Goal: Check status: Check status

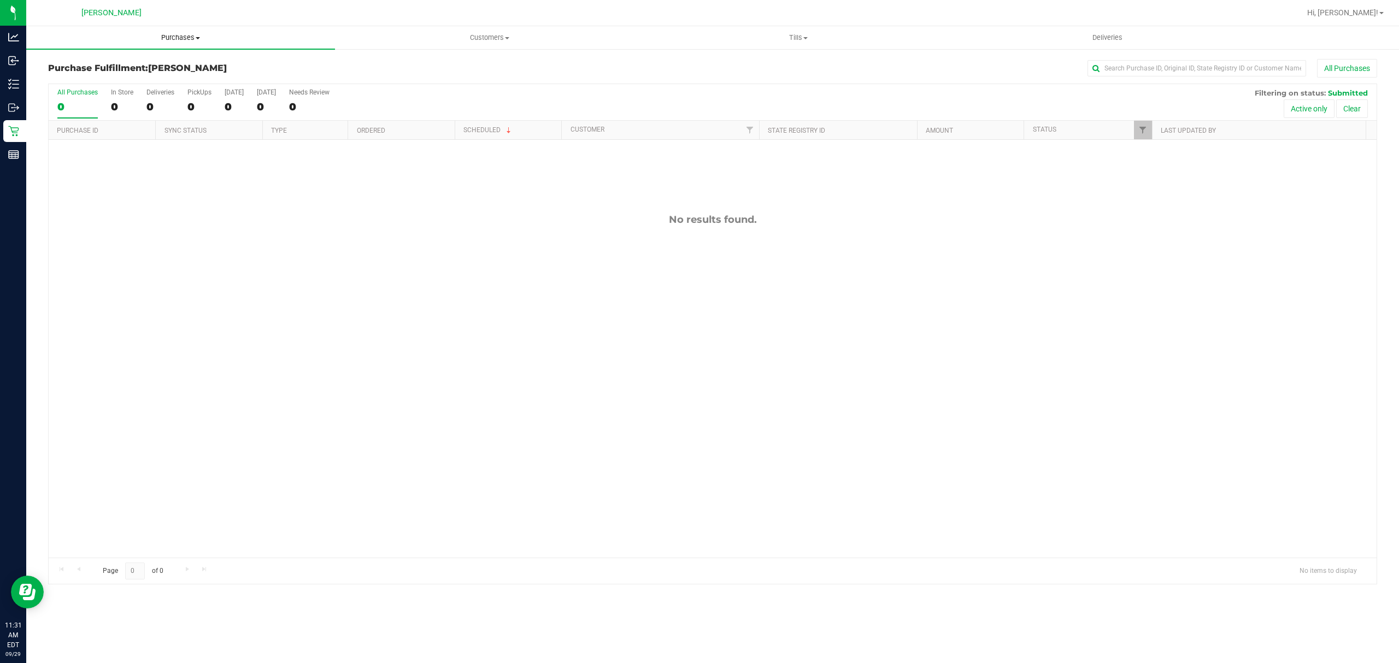
click at [192, 39] on span "Purchases" at bounding box center [180, 38] width 309 height 10
click at [160, 83] on li "Fulfillment" at bounding box center [180, 79] width 309 height 13
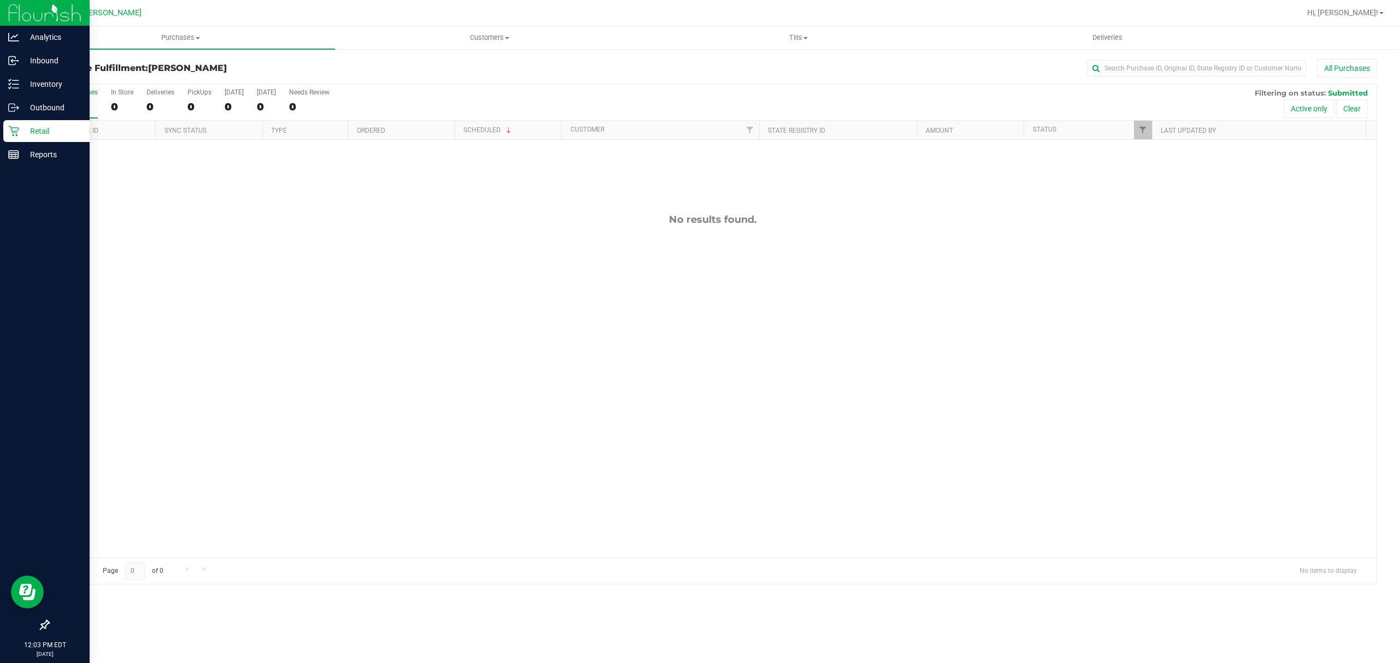
click at [42, 123] on div "Retail" at bounding box center [46, 131] width 86 height 22
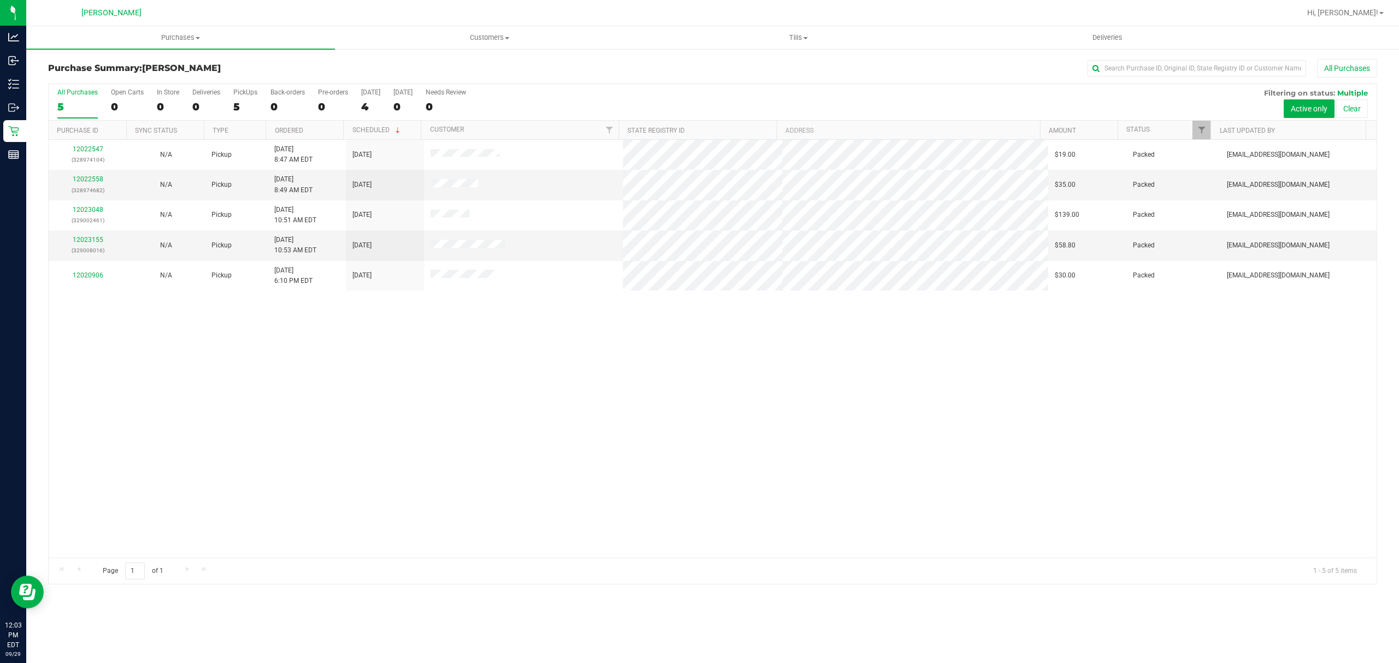
click at [590, 81] on div "Purchase Summary: [PERSON_NAME] All Purchases" at bounding box center [712, 71] width 1329 height 24
click at [175, 33] on span "Purchases" at bounding box center [180, 38] width 309 height 10
click at [132, 83] on li "Fulfillment" at bounding box center [180, 79] width 309 height 13
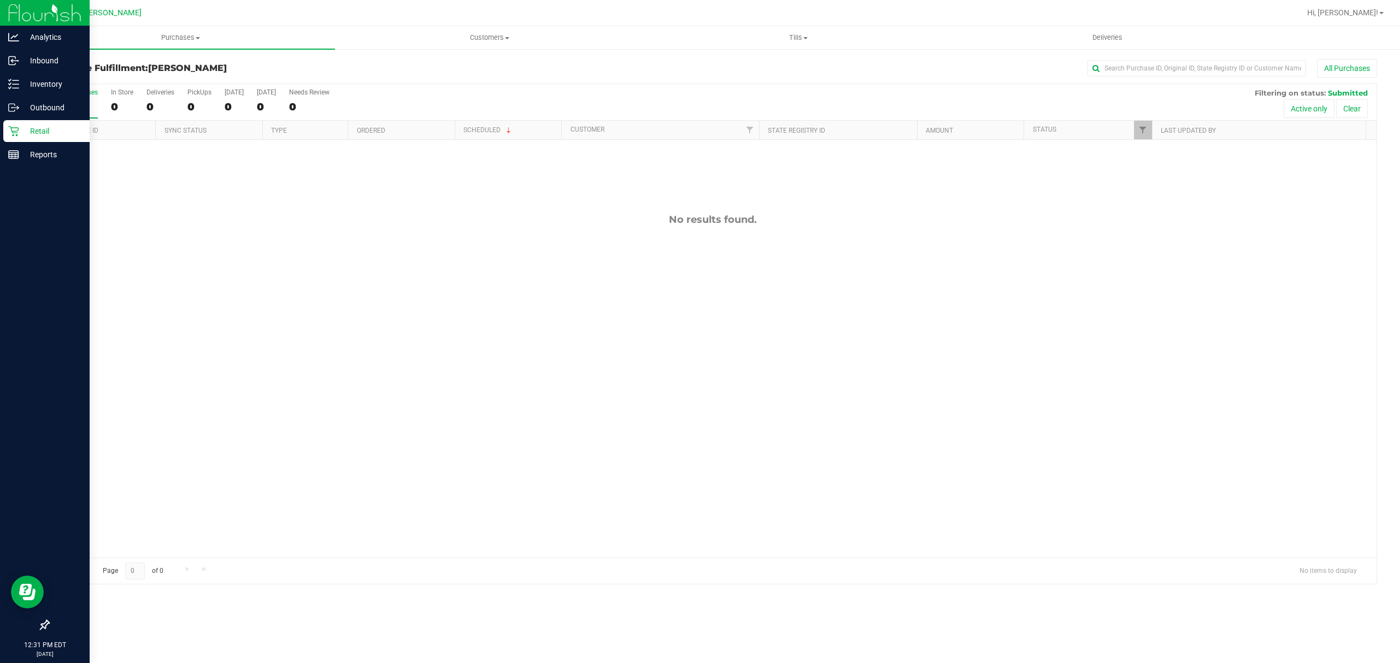
click at [56, 127] on p "Retail" at bounding box center [52, 131] width 66 height 13
